Goal: Navigation & Orientation: Understand site structure

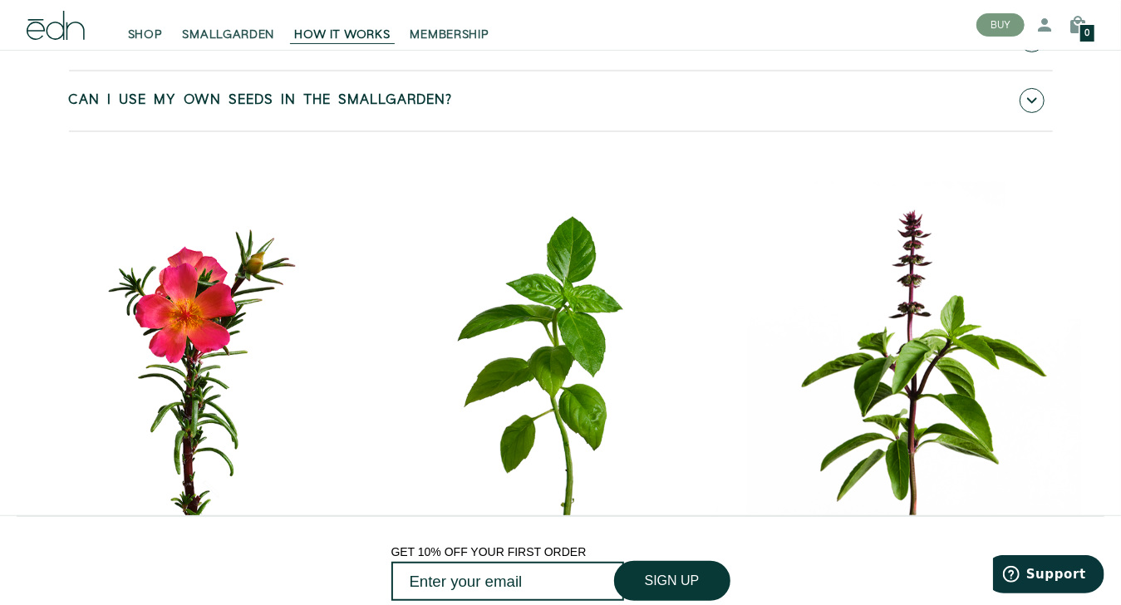
scroll to position [7337, 0]
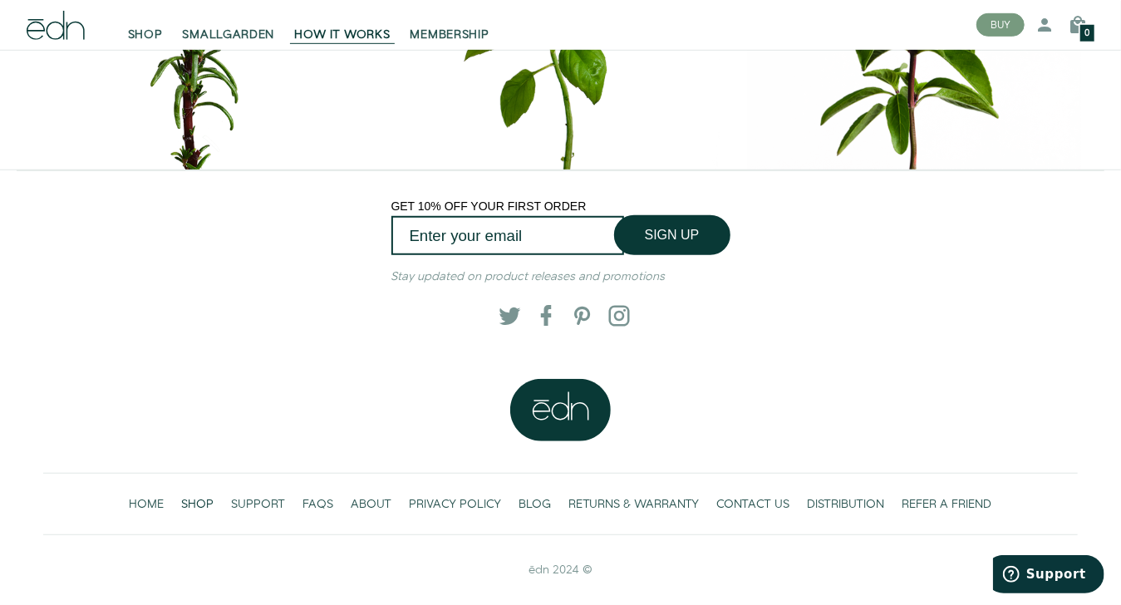
click at [192, 514] on link "SHOP" at bounding box center [198, 504] width 50 height 34
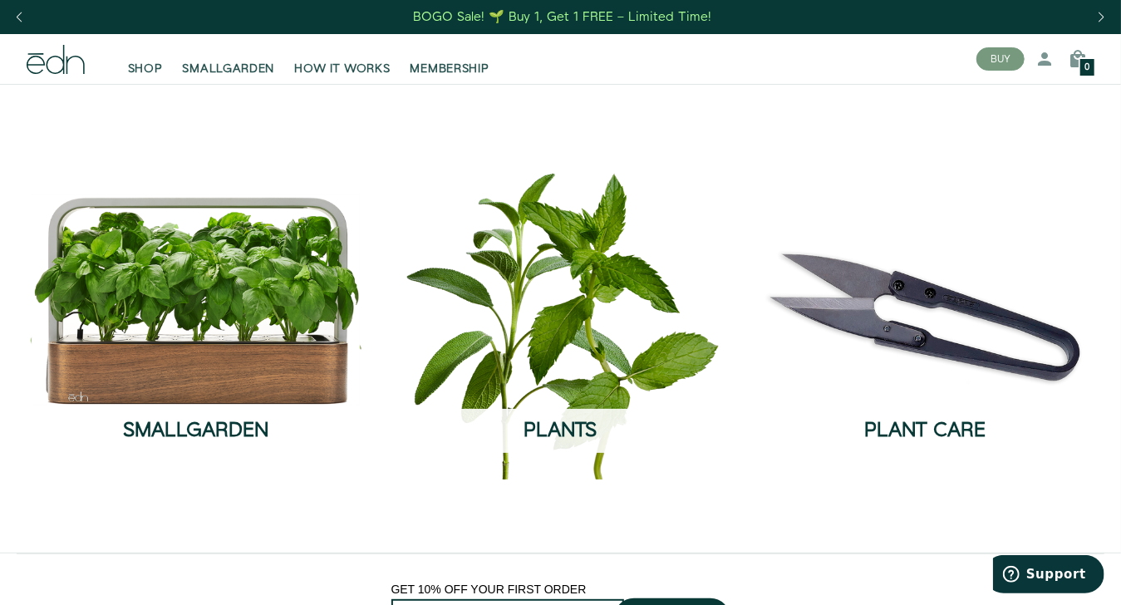
click at [192, 514] on main "SmallGarden SmallGarden SEE THE COLLECTION Plants Plants SEE THE COLLECTION Pla…" at bounding box center [560, 318] width 1121 height 469
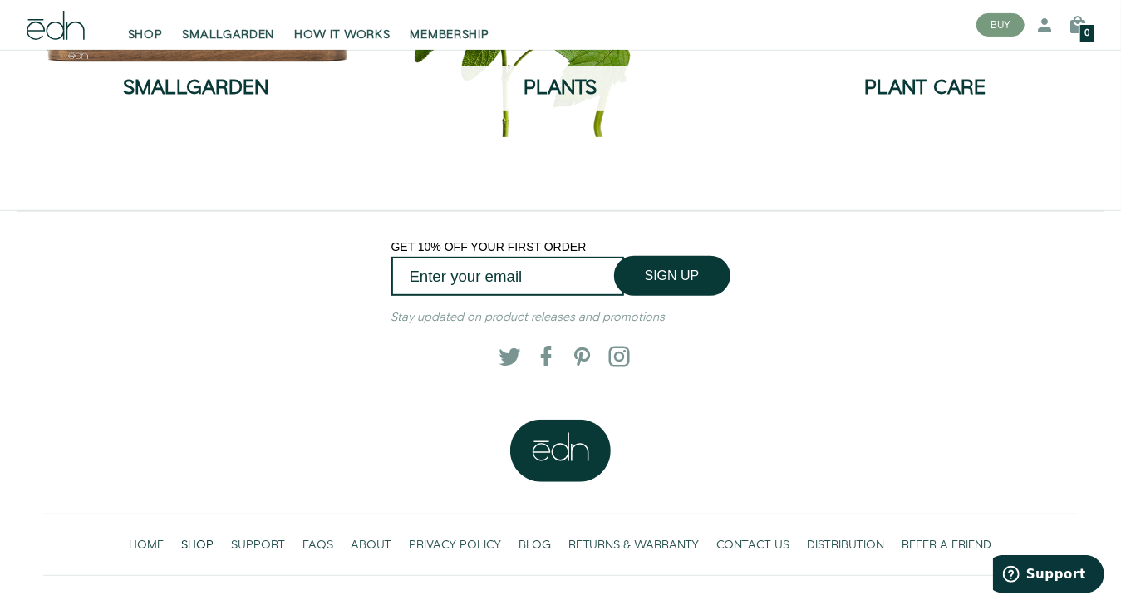
scroll to position [382, 0]
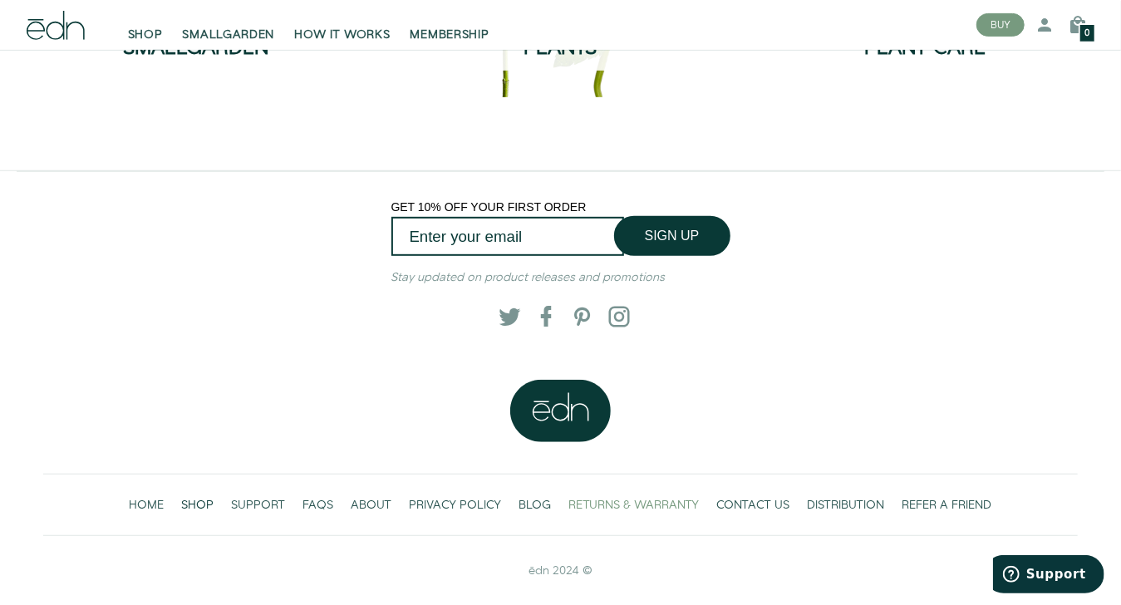
click at [634, 510] on span "RETURNS & WARRANTY" at bounding box center [634, 505] width 130 height 17
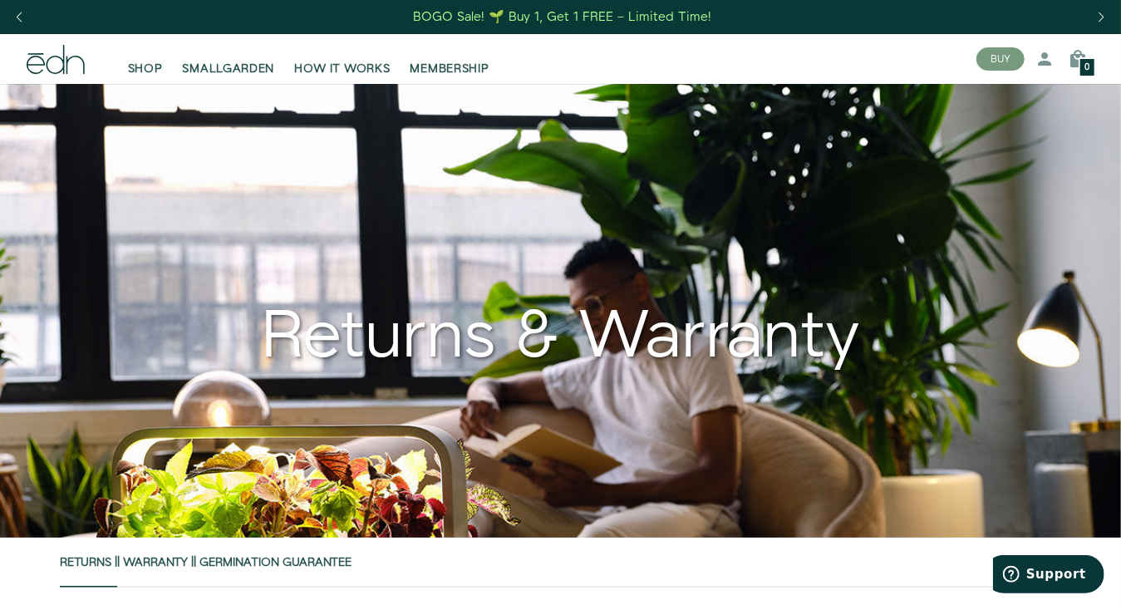
click at [634, 510] on div "Returns & Warranty" at bounding box center [561, 311] width 1068 height 454
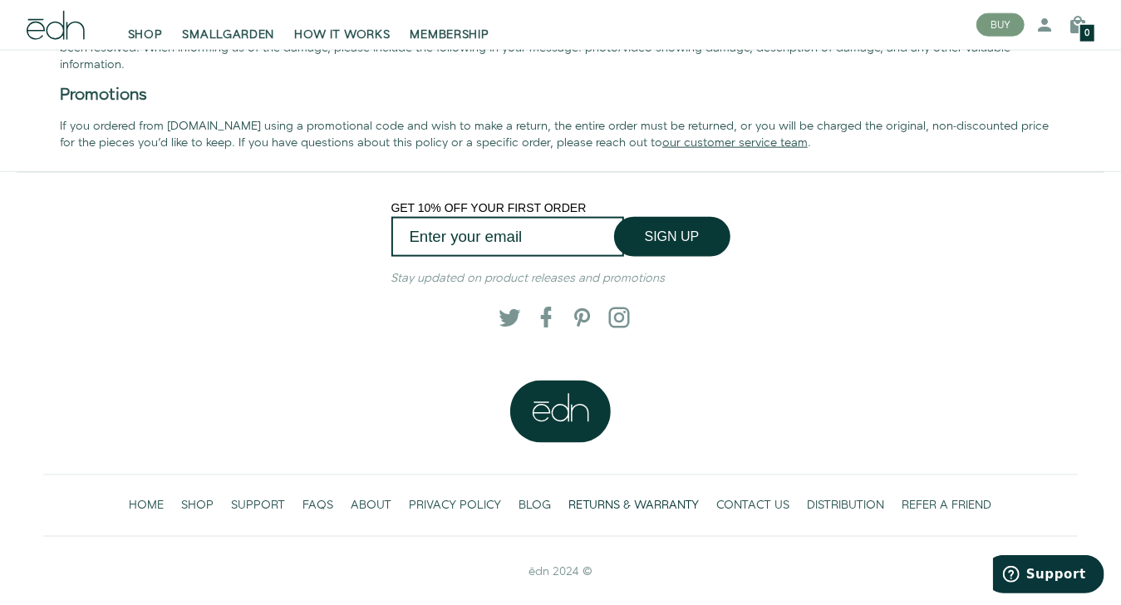
scroll to position [10, 0]
